Goal: Information Seeking & Learning: Find specific page/section

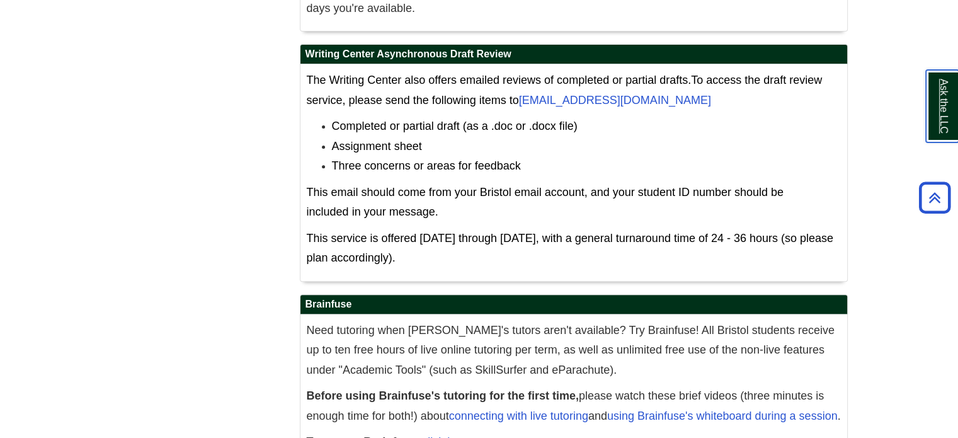
scroll to position [5229, 0]
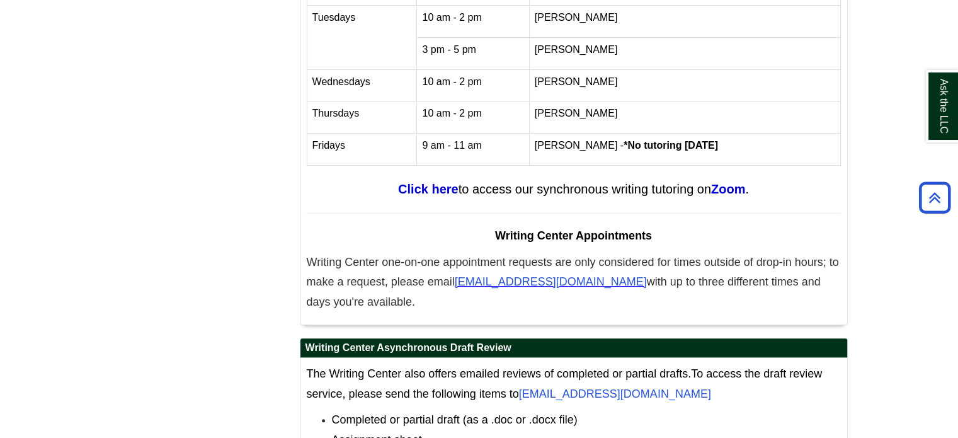
scroll to position [5105, 0]
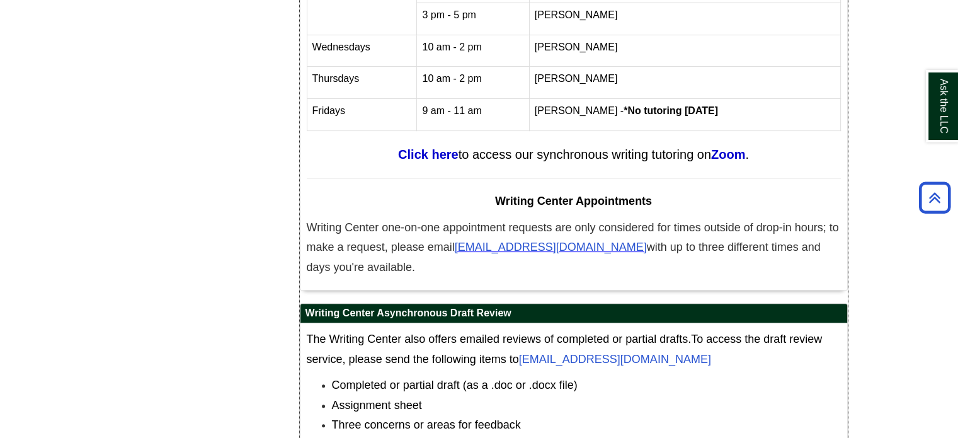
click at [523, 218] on p "Writing Center one-on-one appointment requests are only considered for times ou…" at bounding box center [574, 248] width 534 height 60
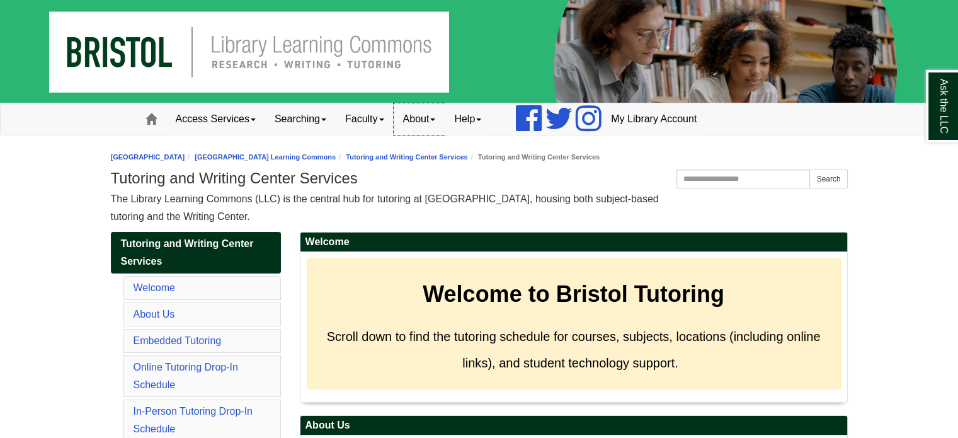
click at [433, 123] on link "About" at bounding box center [420, 118] width 52 height 31
click at [432, 159] on link "Hours & Locations" at bounding box center [443, 160] width 99 height 14
click at [487, 125] on link "Help" at bounding box center [468, 118] width 46 height 31
click at [444, 123] on link "About" at bounding box center [420, 118] width 52 height 31
click at [446, 155] on link "Hours & Locations" at bounding box center [443, 160] width 99 height 14
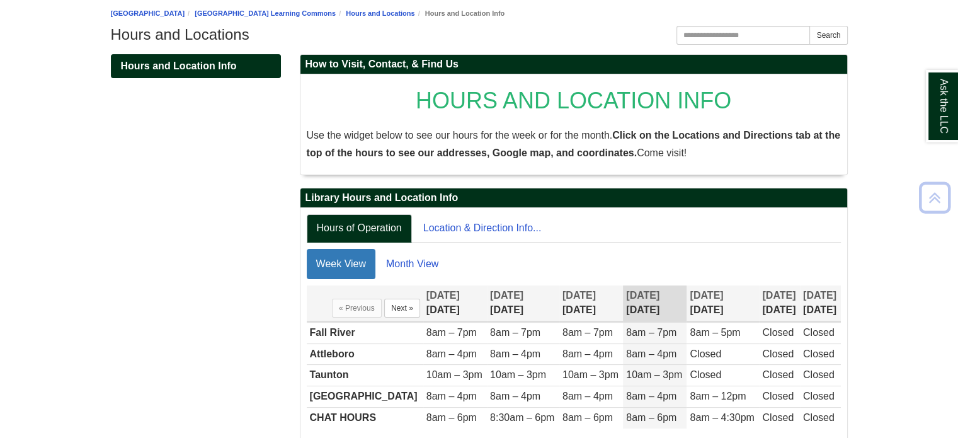
scroll to position [196, 0]
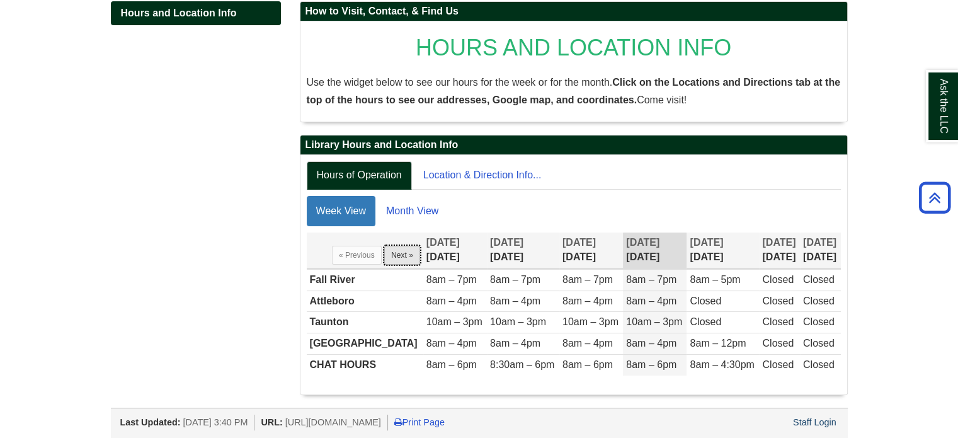
click at [384, 255] on button "Next »" at bounding box center [402, 255] width 36 height 19
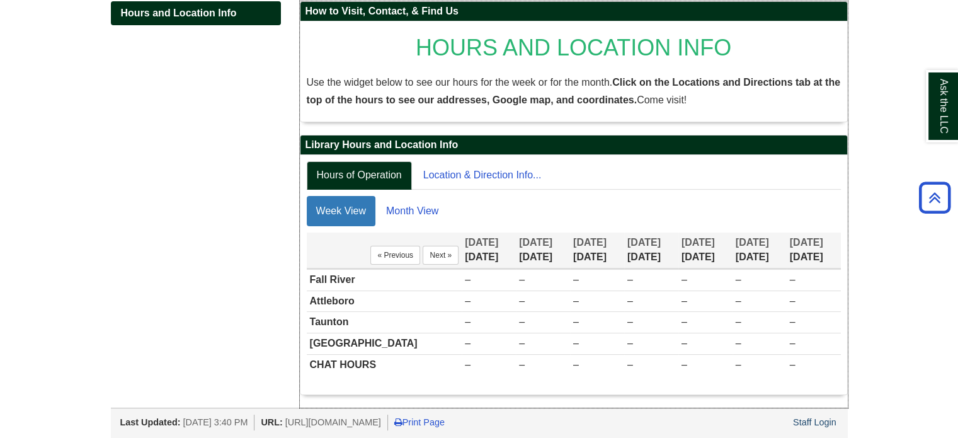
click at [383, 255] on th "« Previous Next »" at bounding box center [385, 250] width 156 height 36
click at [423, 256] on button "Next »" at bounding box center [441, 255] width 36 height 19
click at [370, 254] on button "« Previous" at bounding box center [395, 255] width 50 height 19
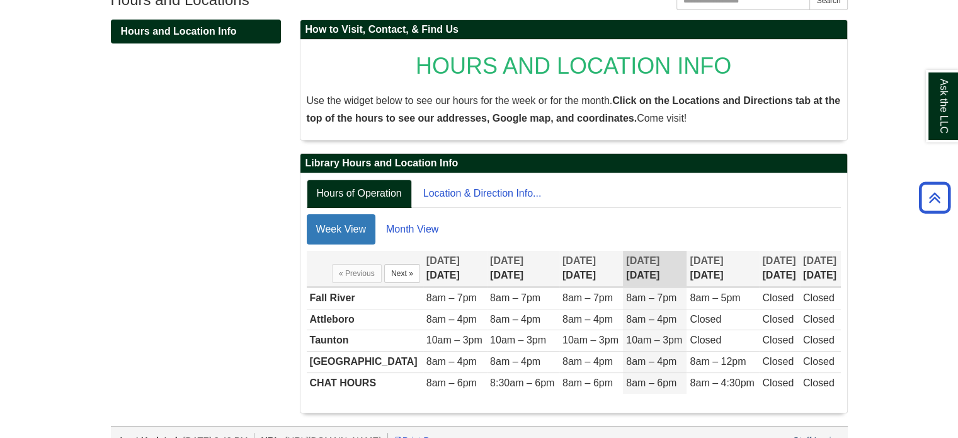
scroll to position [196, 0]
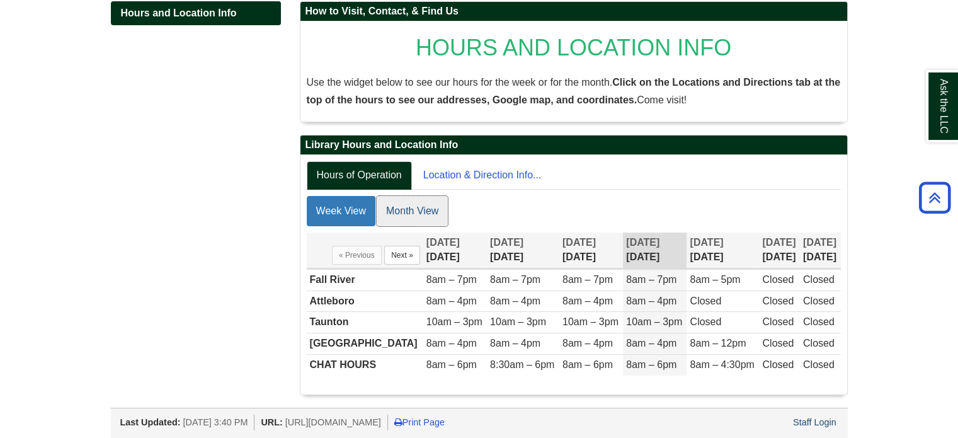
click at [425, 211] on link "Month View" at bounding box center [412, 211] width 71 height 30
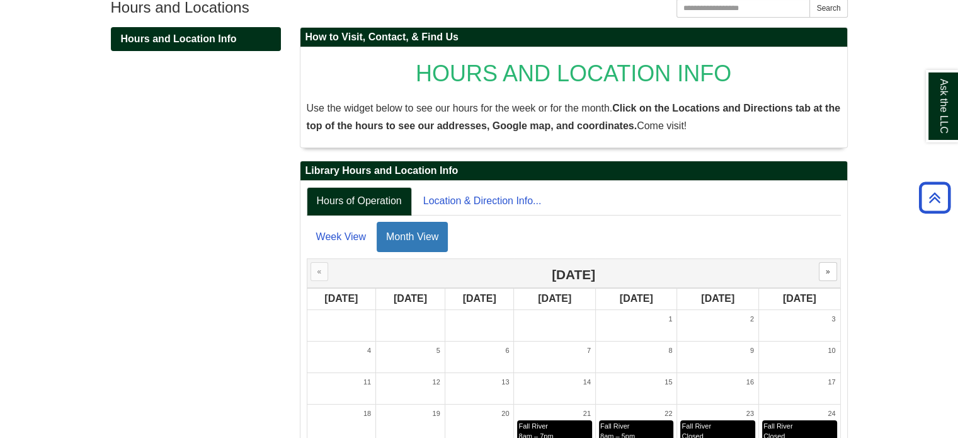
scroll to position [164, 0]
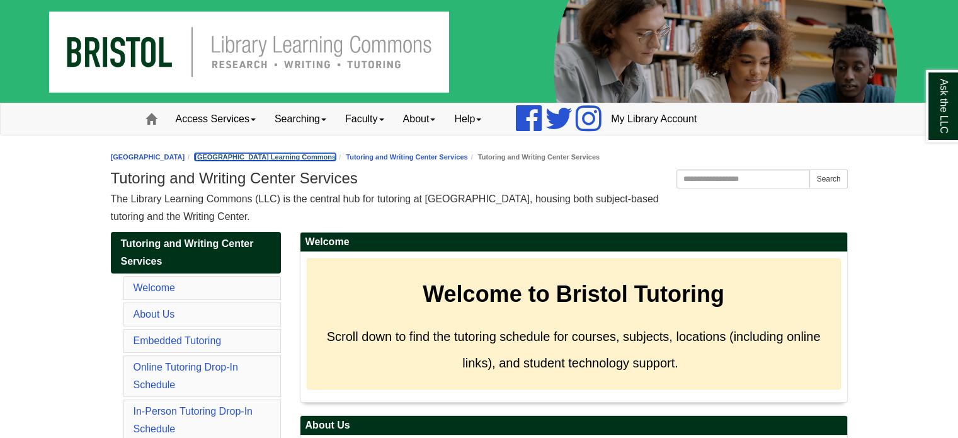
click at [336, 154] on link "[GEOGRAPHIC_DATA] Learning Commons" at bounding box center [265, 157] width 141 height 8
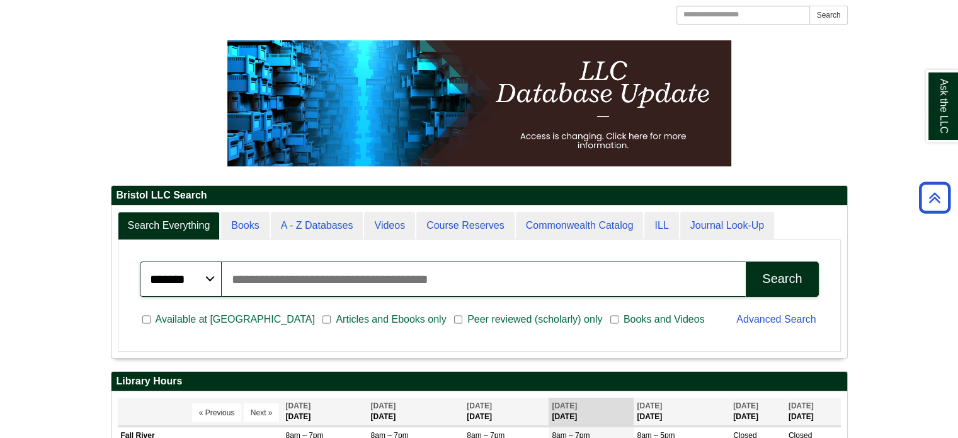
scroll to position [151, 736]
